Goal: Communication & Community: Answer question/provide support

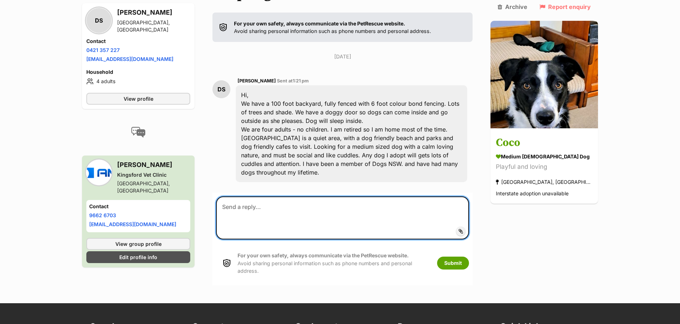
click at [287, 202] on textarea at bounding box center [342, 217] width 253 height 43
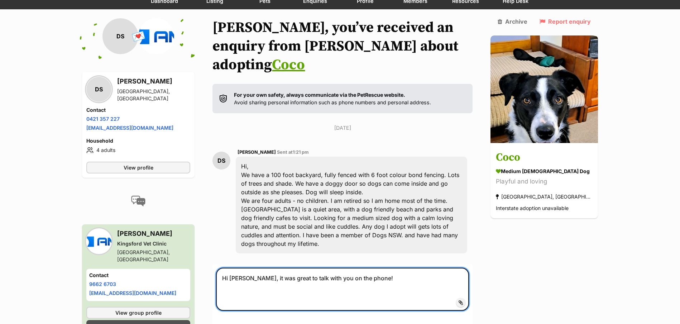
scroll to position [72, 0]
click at [377, 268] on textarea "Hi Denise, it was great to talk with you on the phone!" at bounding box center [342, 289] width 253 height 43
paste textarea "We are advertising Coco on behalf of one of our lovely clients Jeffrey, who due…"
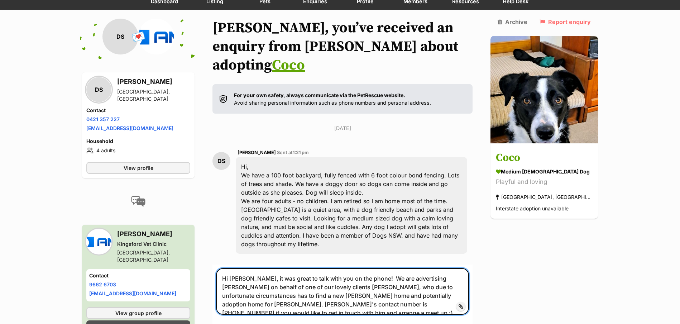
click at [375, 268] on textarea "Hi Denise, it was great to talk with you on the phone! We are advertising Coco …" at bounding box center [342, 291] width 253 height 47
click at [381, 268] on textarea "Hi Denise, it was great to talk with you on the phone! We are advertising Coco …" at bounding box center [342, 291] width 253 height 47
click at [382, 268] on textarea "Hi Denise, it was great to talk with you on the phone! We are advertising Coco …" at bounding box center [342, 291] width 253 height 47
click at [468, 277] on textarea "Hi Denise, it was great to talk with you on the phone! As I was saying, we are …" at bounding box center [342, 291] width 253 height 47
click at [469, 281] on textarea "Hi Denise, it was great to talk with you on the phone! As I was saying, we are …" at bounding box center [342, 291] width 253 height 47
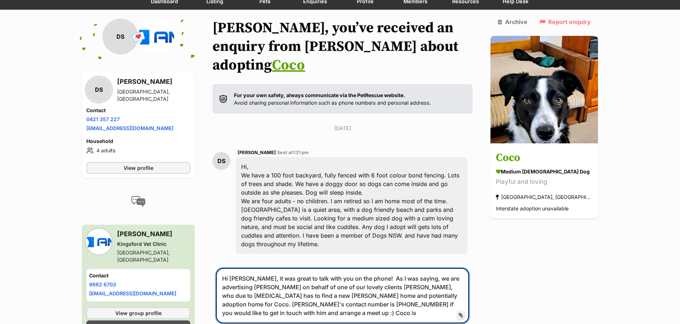
drag, startPoint x: 291, startPoint y: 278, endPoint x: 258, endPoint y: 279, distance: 33.3
click at [257, 281] on textarea "Hi Denise, it was great to talk with you on the phone! As I was saying, we are …" at bounding box center [342, 295] width 253 height 55
click at [253, 287] on textarea "Hi Denise, it was great to talk with you on the phone! As I was saying, we are …" at bounding box center [342, 295] width 253 height 55
drag, startPoint x: 361, startPoint y: 300, endPoint x: 110, endPoint y: 285, distance: 250.6
click at [110, 285] on div "Back to all conversations 💌 Conversation participant details DS DS Denise Swans…" at bounding box center [340, 198] width 527 height 359
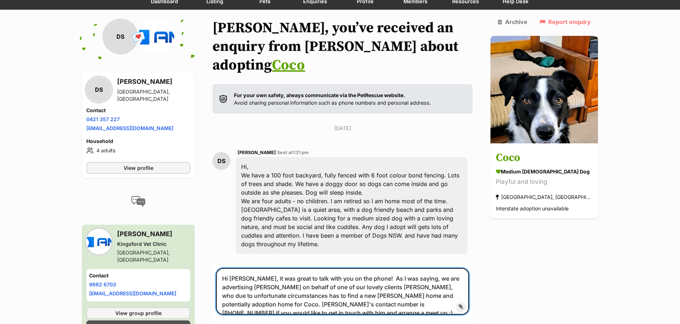
click at [422, 270] on textarea "Hi Denise, it was great to talk with you on the phone! As I was saying, we are …" at bounding box center [342, 291] width 253 height 47
paste textarea "Coco is up to date on all her vaccinations/parasite prevention, she has no know…"
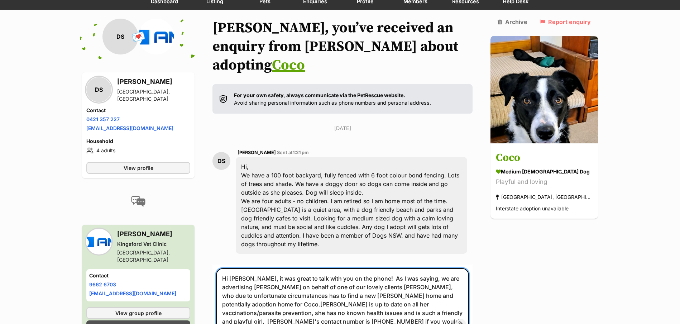
click at [421, 270] on textarea "Hi Denise, it was great to talk with you on the phone! As I was saying, we are …" at bounding box center [342, 300] width 253 height 64
click at [291, 286] on textarea "Hi Denise, it was great to talk with you on the phone! As I was saying, we are …" at bounding box center [342, 300] width 253 height 64
click at [422, 273] on textarea "Hi Denise, it was great to talk with you on the phone! As I was saying, we are …" at bounding box center [342, 300] width 253 height 64
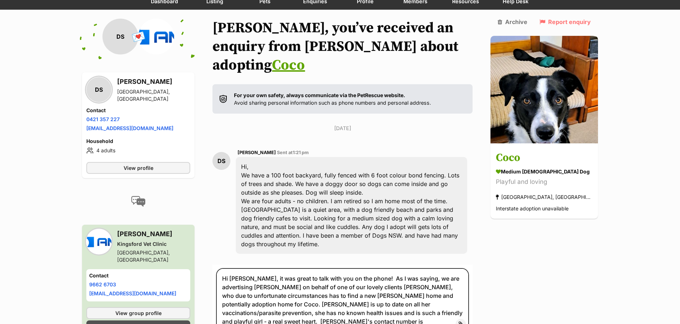
click at [566, 287] on div "Back to all conversations 💌 Conversation participant details DS DS Denise Swans…" at bounding box center [340, 198] width 527 height 359
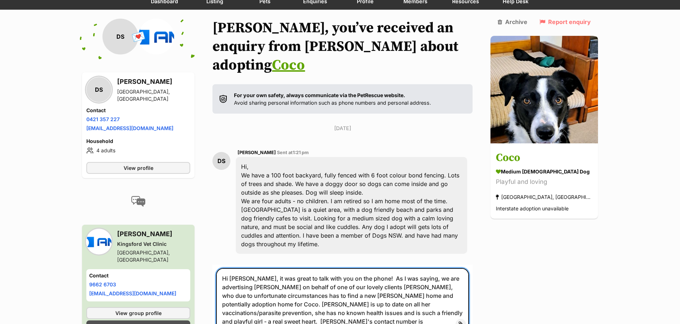
click at [383, 290] on textarea "Hi Denise, it was great to talk with you on the phone! As I was saying, we are …" at bounding box center [342, 300] width 253 height 64
click at [384, 286] on textarea "Hi Denise, it was great to talk with you on the phone! As I was saying, we are …" at bounding box center [342, 300] width 253 height 64
type textarea "Hi Denise, it was great to talk with you on the phone! As I was saying, we are …"
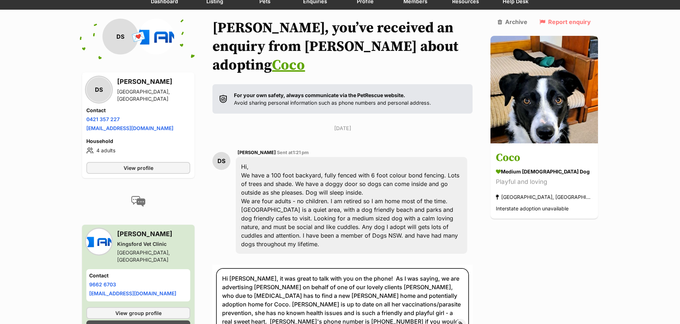
click at [511, 258] on div "Back to all conversations 💌 Conversation participant details DS DS Denise Swans…" at bounding box center [340, 198] width 527 height 359
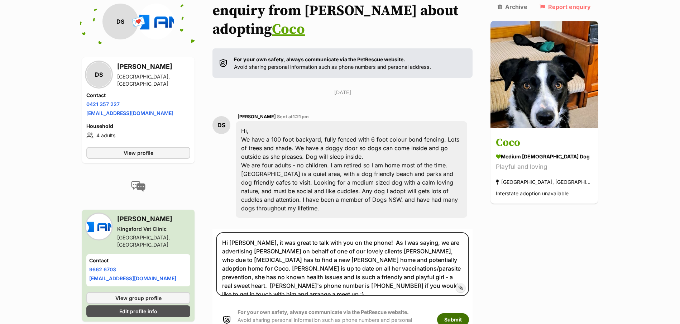
click at [467, 313] on button "Submit" at bounding box center [453, 319] width 32 height 13
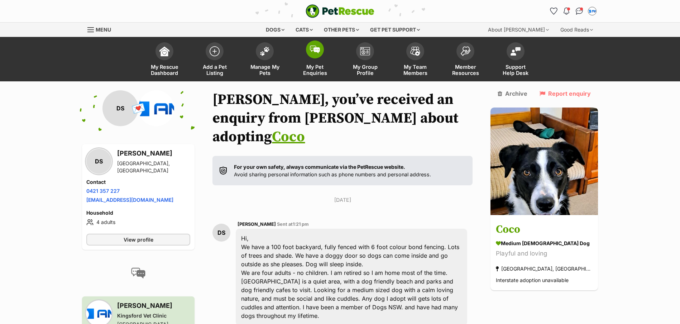
click at [307, 47] on span at bounding box center [315, 50] width 18 height 18
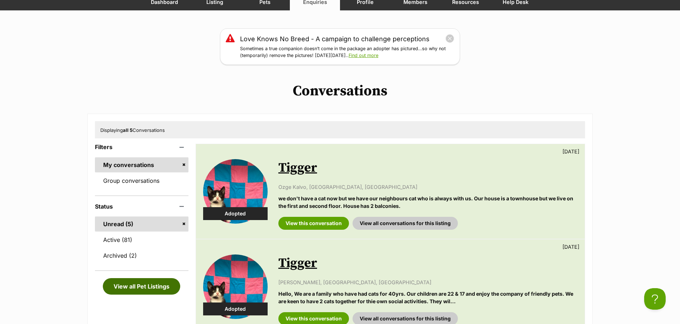
scroll to position [72, 0]
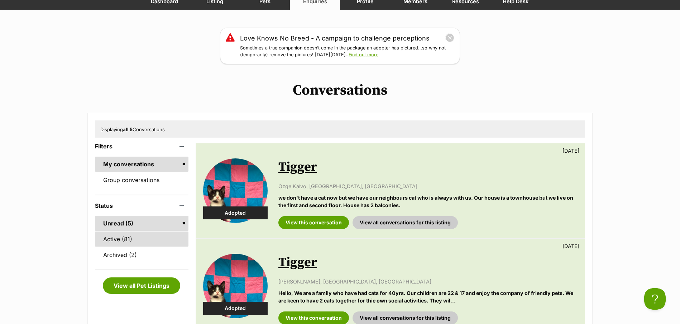
click at [123, 241] on link "Active (81)" at bounding box center [142, 239] width 94 height 15
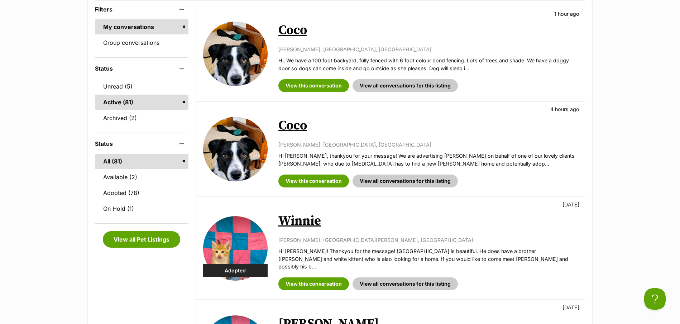
scroll to position [215, 0]
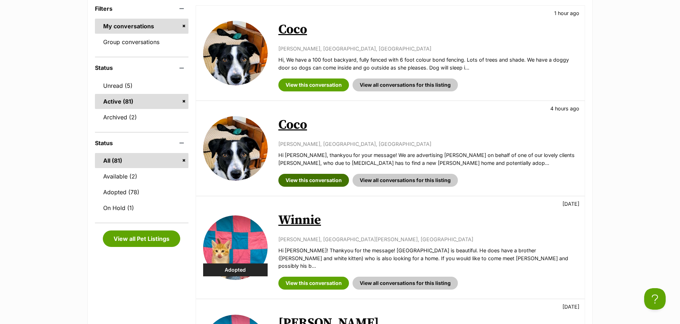
click at [317, 180] on link "View this conversation" at bounding box center [314, 180] width 71 height 13
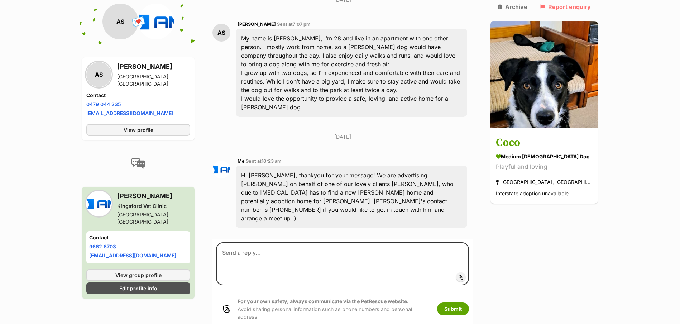
scroll to position [203, 0]
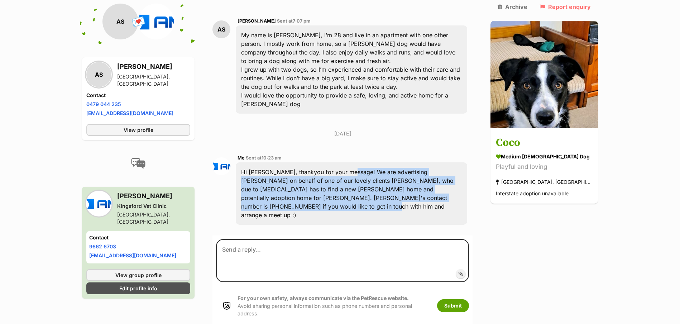
drag, startPoint x: 348, startPoint y: 152, endPoint x: 459, endPoint y: 181, distance: 114.7
click at [459, 181] on div "Hi Athira, thankyou for your message! We are advertising Coco on behalf of one …" at bounding box center [352, 193] width 232 height 62
copy div "We are advertising Coco on behalf of one of our lovely clients Jeffrey, who due…"
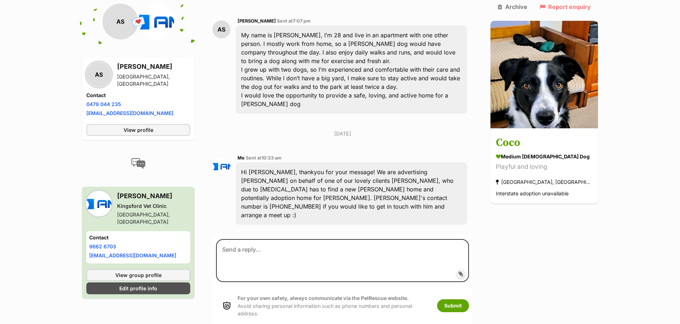
click at [41, 34] on main "Back to all conversations 💌 Conversation participant details AS AS Athira Sasid…" at bounding box center [340, 107] width 680 height 441
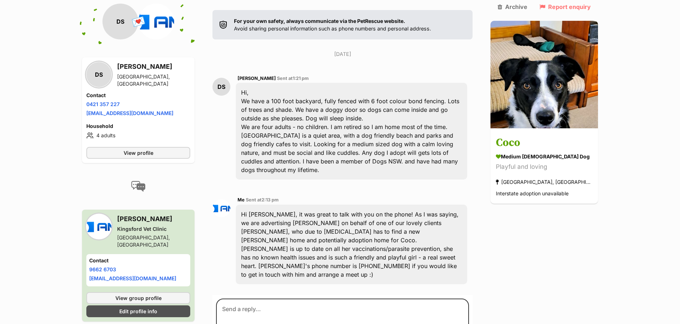
scroll to position [105, 0]
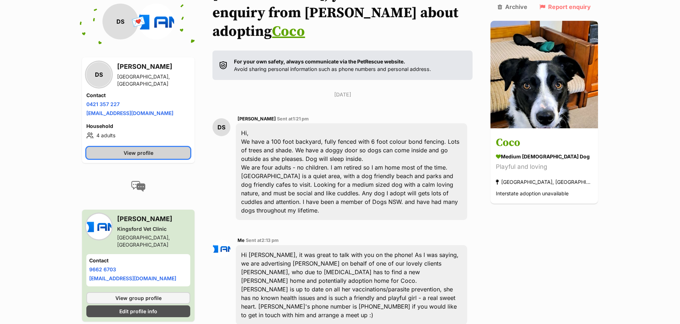
click at [102, 148] on link "View profile" at bounding box center [138, 153] width 104 height 12
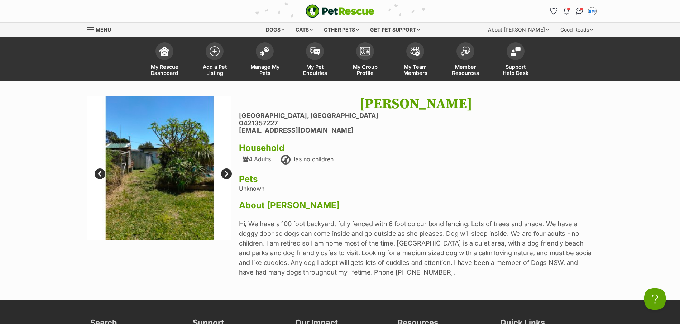
click at [225, 172] on link "Next" at bounding box center [226, 173] width 11 height 11
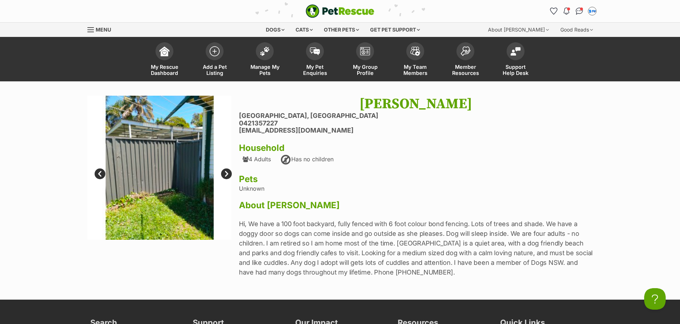
click at [225, 172] on link "Next" at bounding box center [226, 173] width 11 height 11
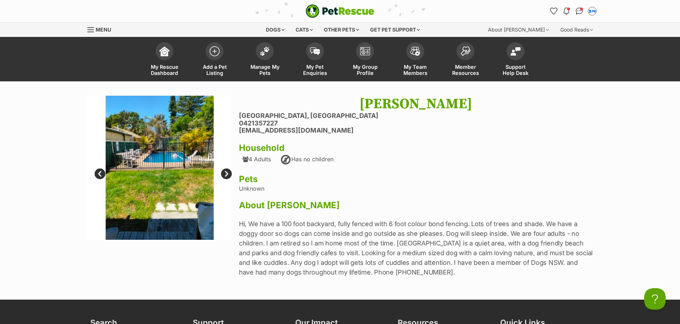
click at [225, 172] on link "Next" at bounding box center [226, 173] width 11 height 11
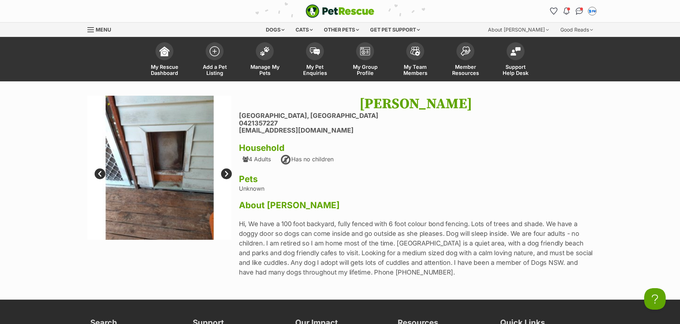
click at [225, 172] on link "Next" at bounding box center [226, 173] width 11 height 11
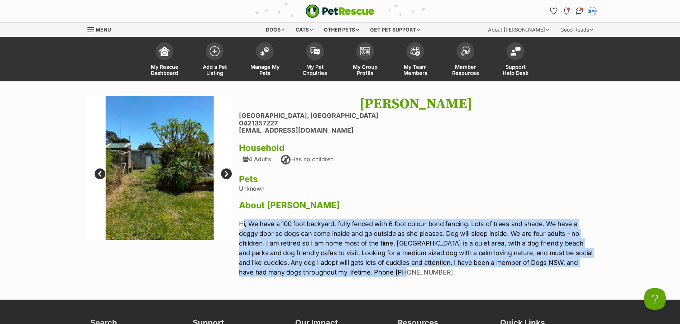
drag, startPoint x: 400, startPoint y: 270, endPoint x: 243, endPoint y: 222, distance: 164.2
click at [243, 222] on p "Hi, We have a 100 foot backyard, fully fenced with 6 foot colour bond fencing. …" at bounding box center [416, 248] width 354 height 58
click at [399, 241] on p "Hi, We have a 100 foot backyard, fully fenced with 6 foot colour bond fencing. …" at bounding box center [416, 248] width 354 height 58
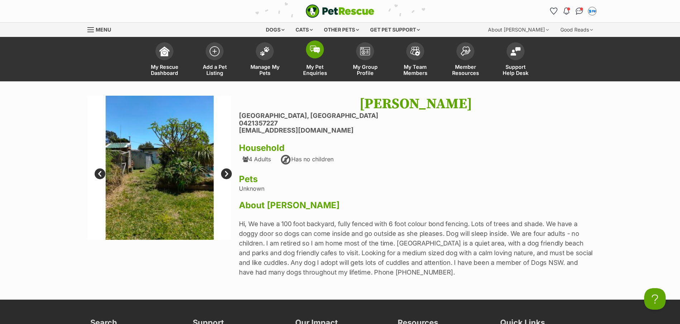
click at [309, 48] on span at bounding box center [315, 50] width 18 height 18
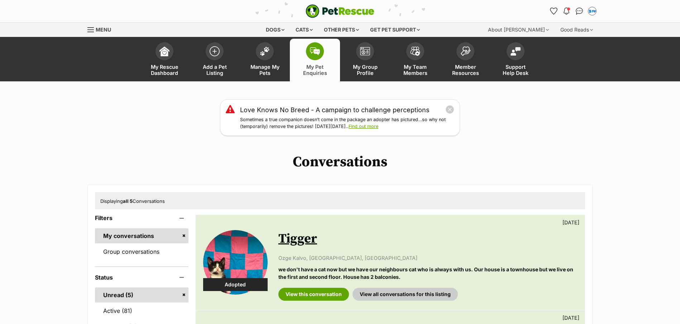
click at [271, 51] on span at bounding box center [265, 51] width 18 height 18
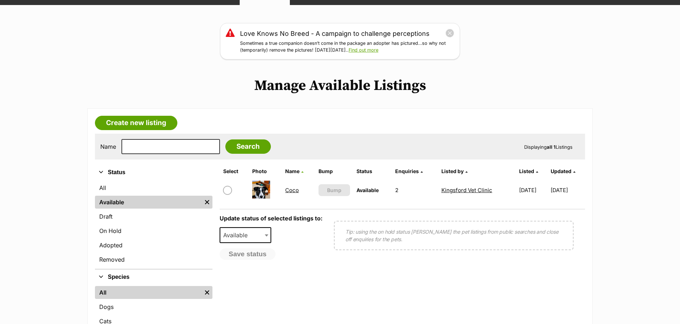
scroll to position [108, 0]
